Goal: Transaction & Acquisition: Subscribe to service/newsletter

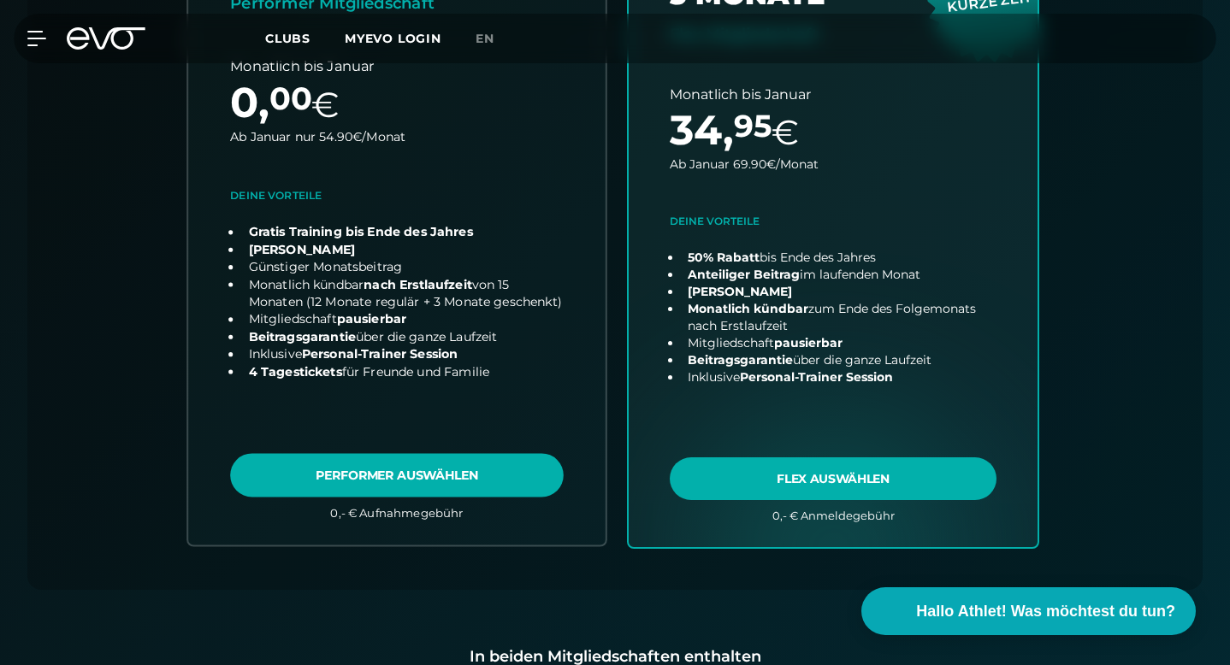
scroll to position [811, 0]
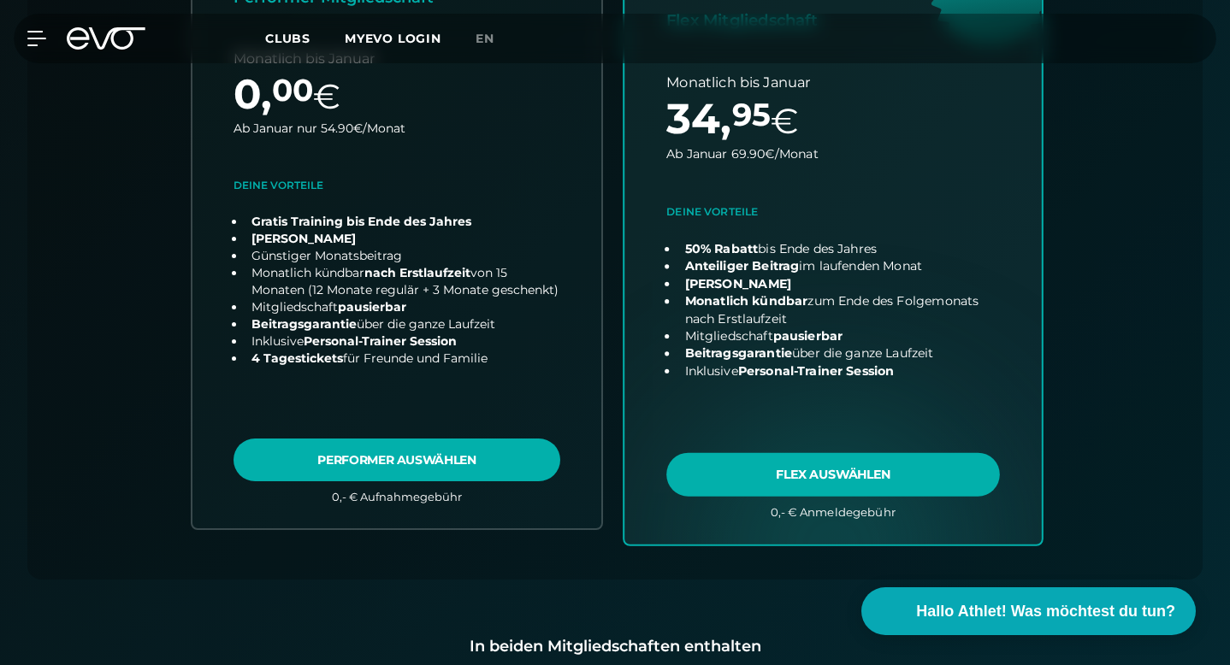
click at [721, 414] on link "choose plan" at bounding box center [832, 207] width 417 height 673
click at [847, 431] on link "choose plan" at bounding box center [832, 207] width 417 height 673
